Goal: Obtain resource: Obtain resource

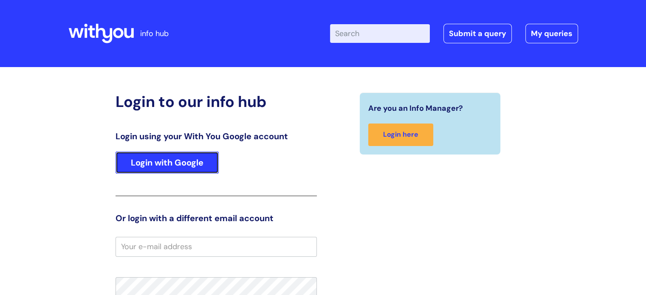
click at [138, 166] on link "Login with Google" at bounding box center [167, 163] width 103 height 22
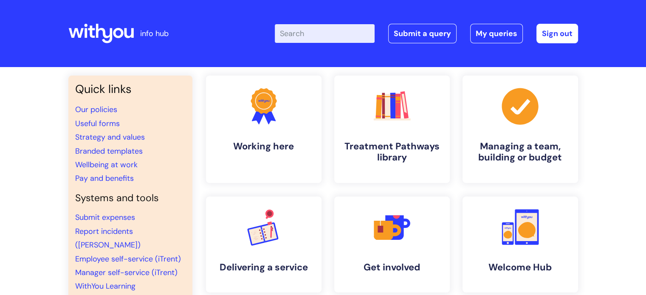
click at [338, 41] on input "Enter your search term here..." at bounding box center [325, 33] width 100 height 19
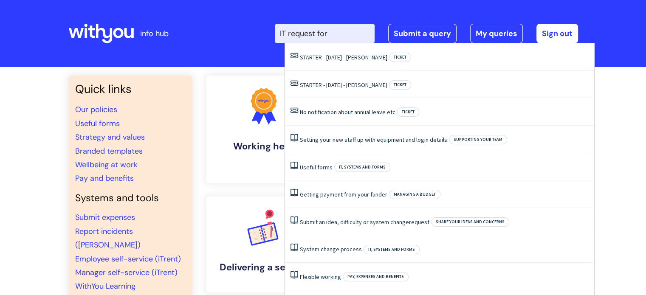
type input "IT request form"
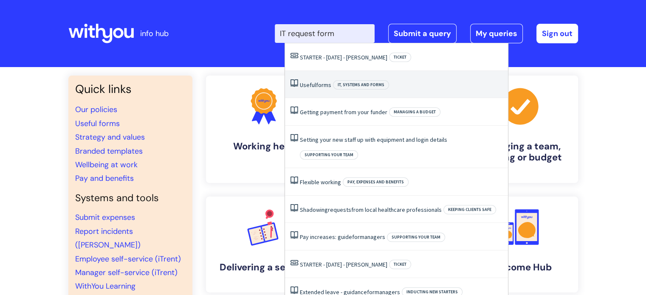
click at [309, 79] on li "Useful forms IT, systems and forms" at bounding box center [396, 85] width 223 height 28
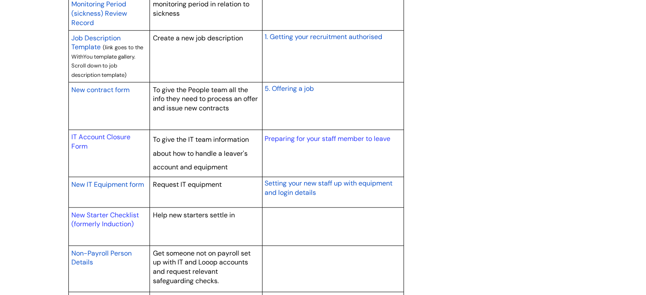
scroll to position [807, 0]
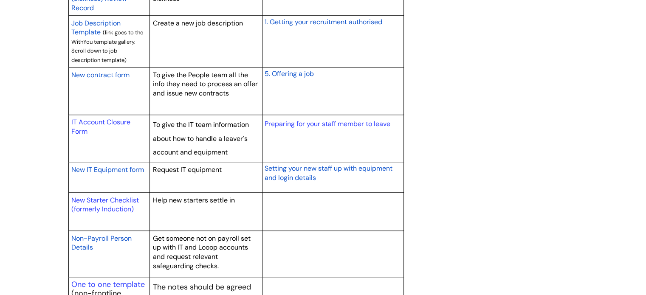
click at [126, 169] on span "New IT Equipment form" at bounding box center [107, 169] width 73 height 9
